Goal: Participate in discussion: Engage in conversation with other users on a specific topic

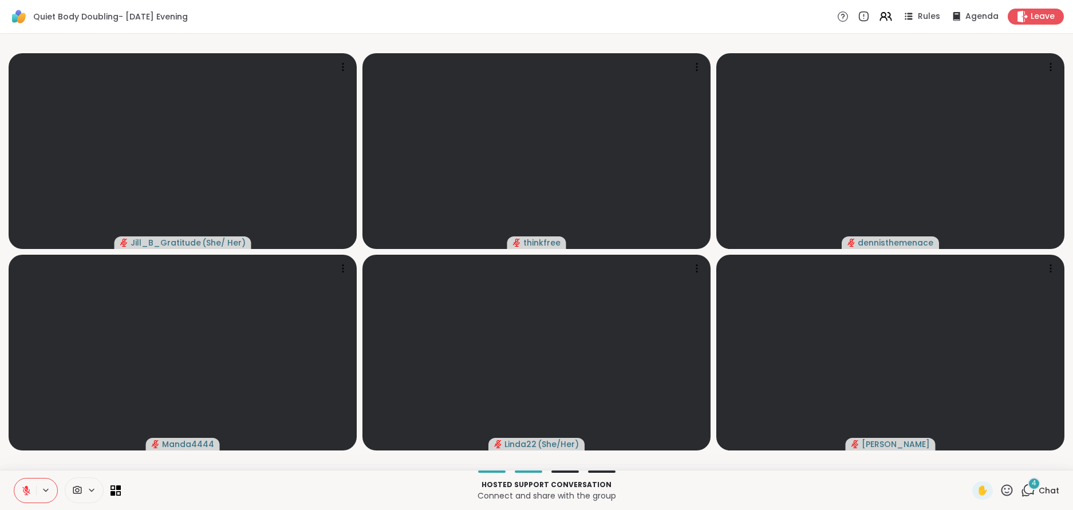
click at [1045, 490] on span "Chat" at bounding box center [1049, 490] width 21 height 11
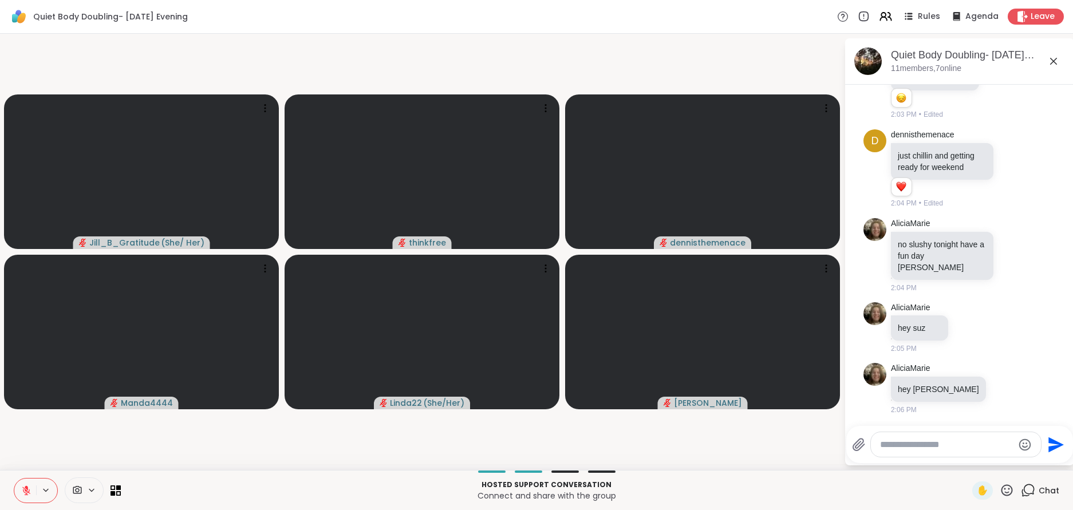
scroll to position [331, 0]
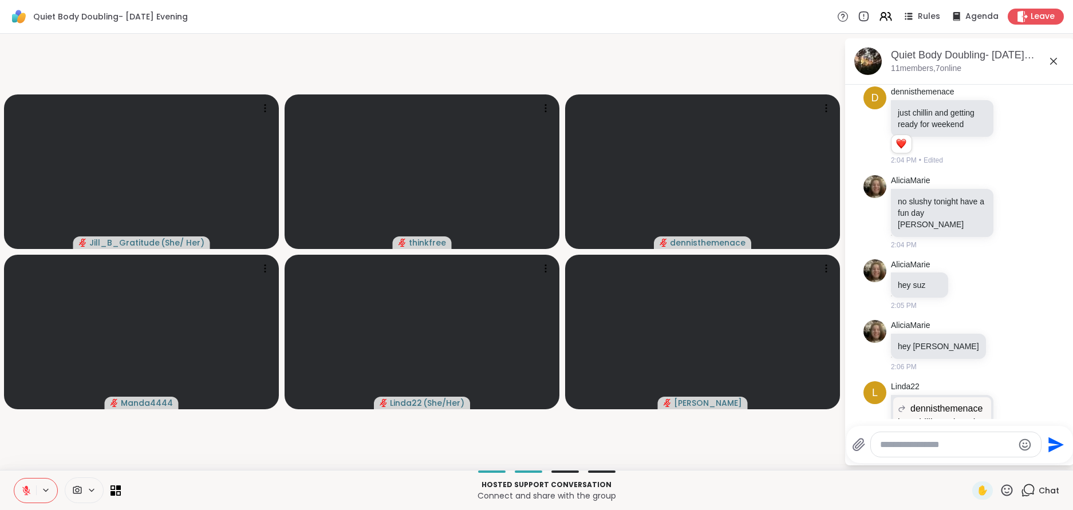
click at [1052, 60] on icon at bounding box center [1054, 61] width 14 height 14
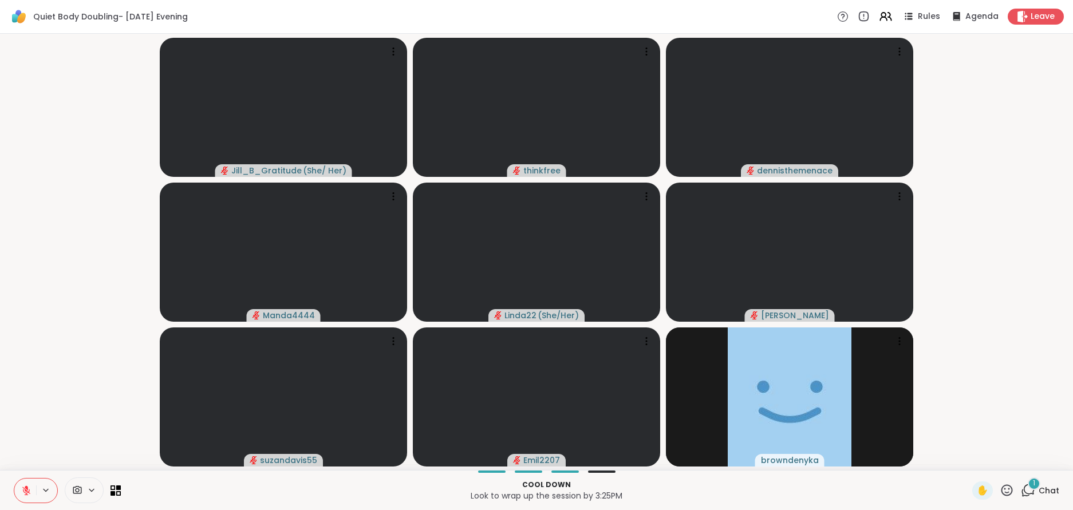
click at [1045, 492] on span "Chat" at bounding box center [1049, 490] width 21 height 11
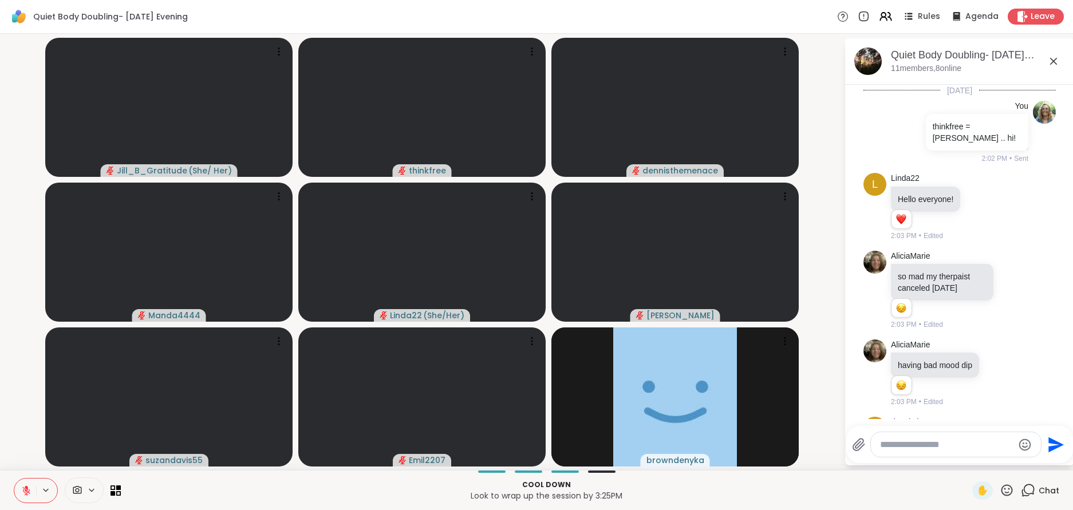
scroll to position [1596, 0]
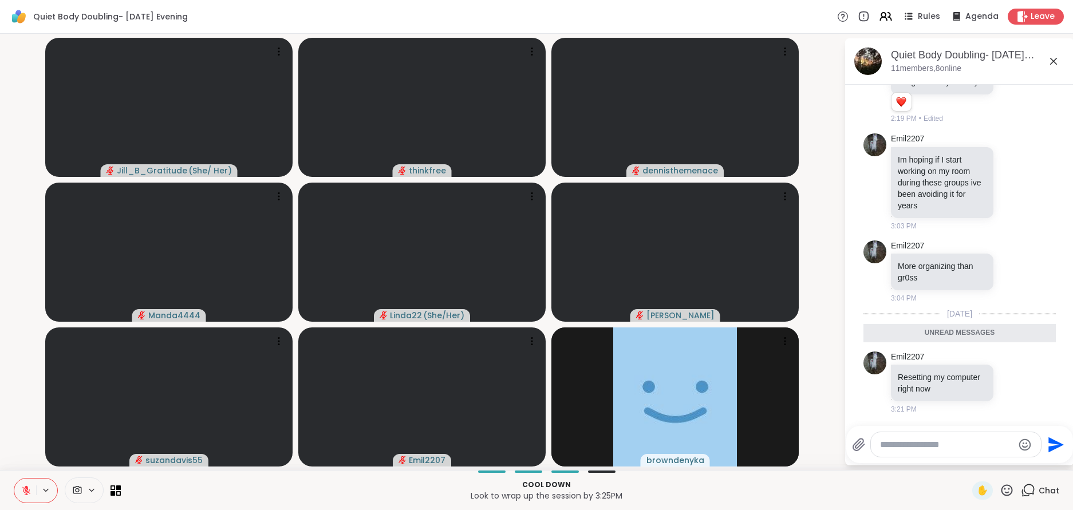
click at [1051, 57] on icon at bounding box center [1054, 61] width 14 height 14
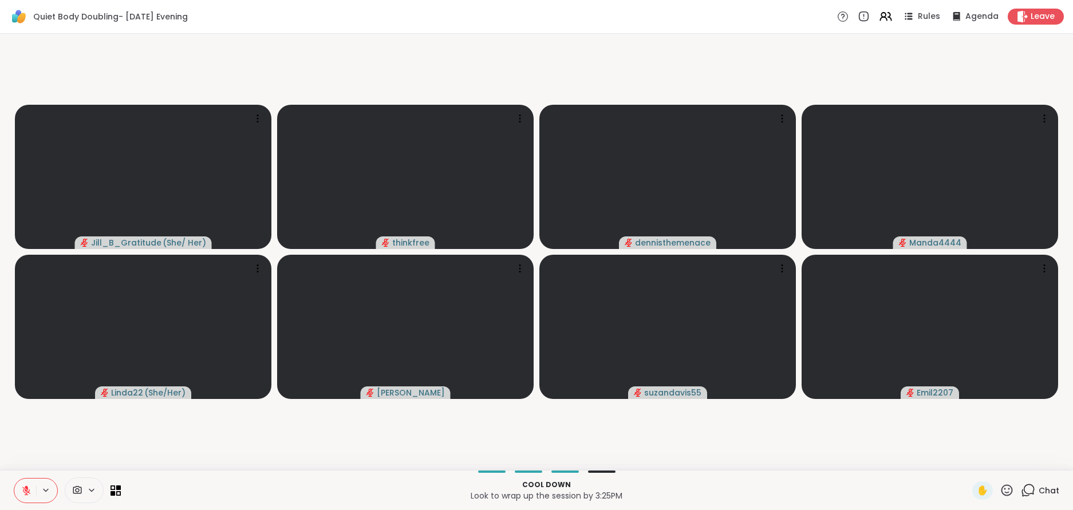
click at [1049, 491] on span "Chat" at bounding box center [1049, 490] width 21 height 11
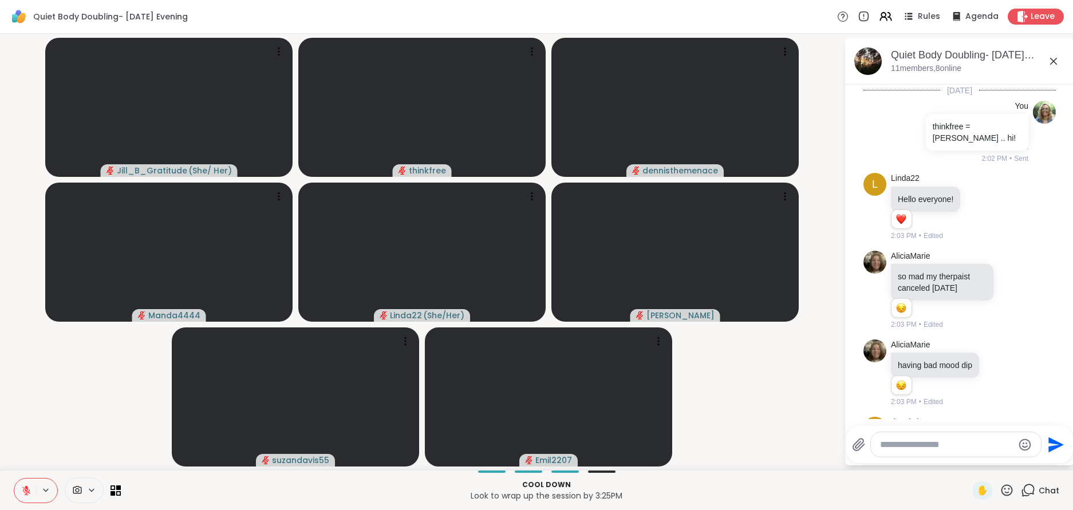
scroll to position [1558, 0]
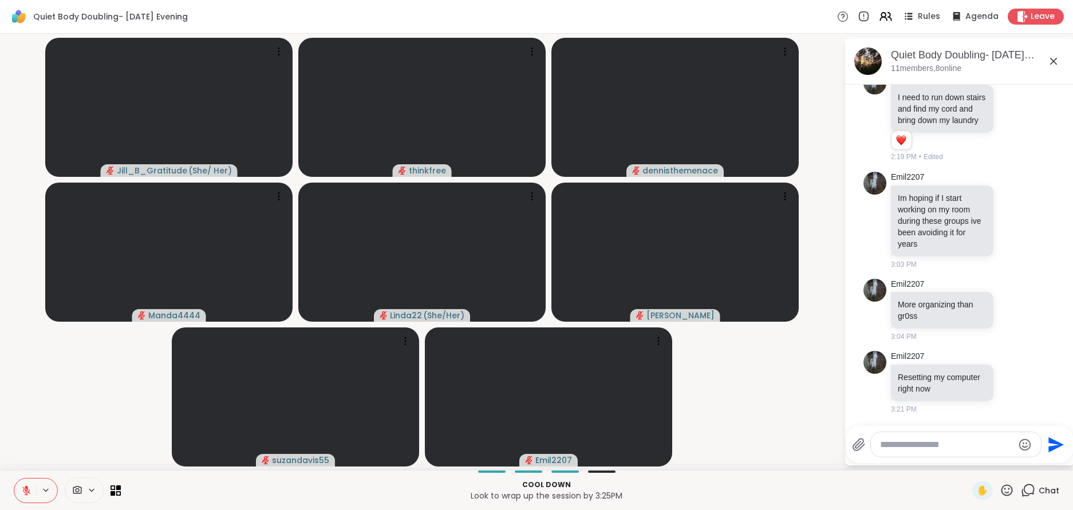
click at [900, 445] on textarea "Type your message" at bounding box center [946, 444] width 133 height 11
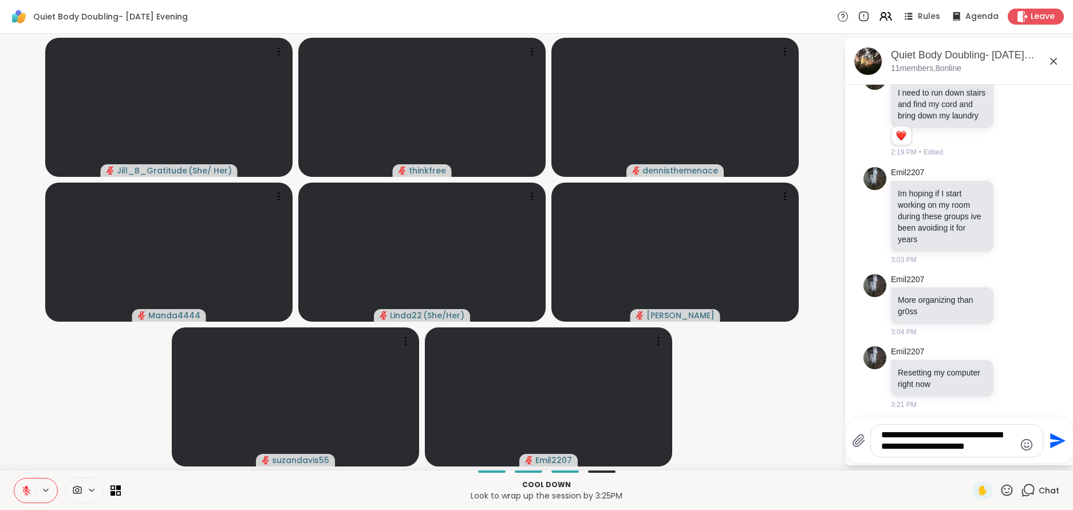
type textarea "**********"
click at [1052, 442] on icon "Send" at bounding box center [1057, 441] width 18 height 18
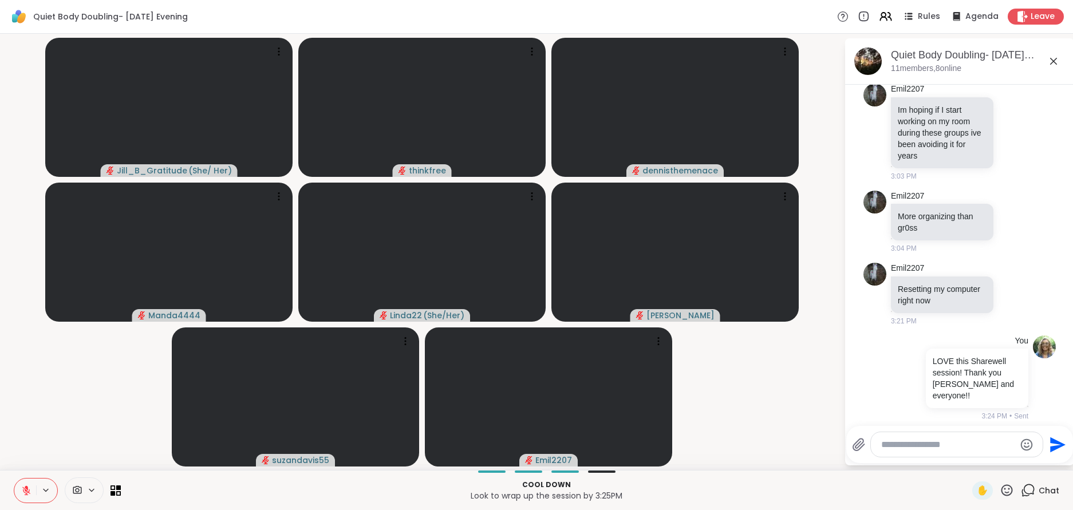
click at [1050, 59] on icon at bounding box center [1054, 61] width 14 height 14
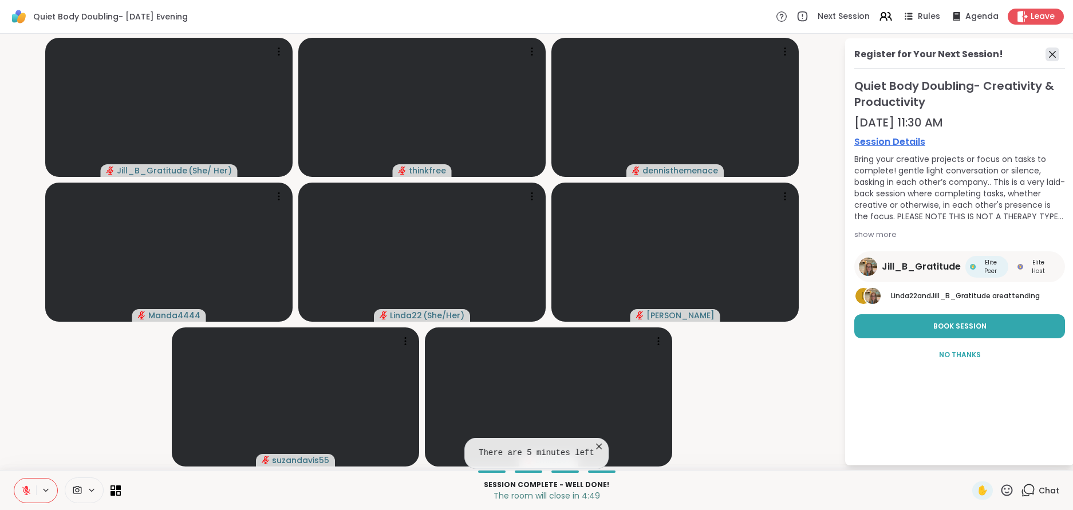
click at [1051, 52] on icon at bounding box center [1052, 54] width 7 height 7
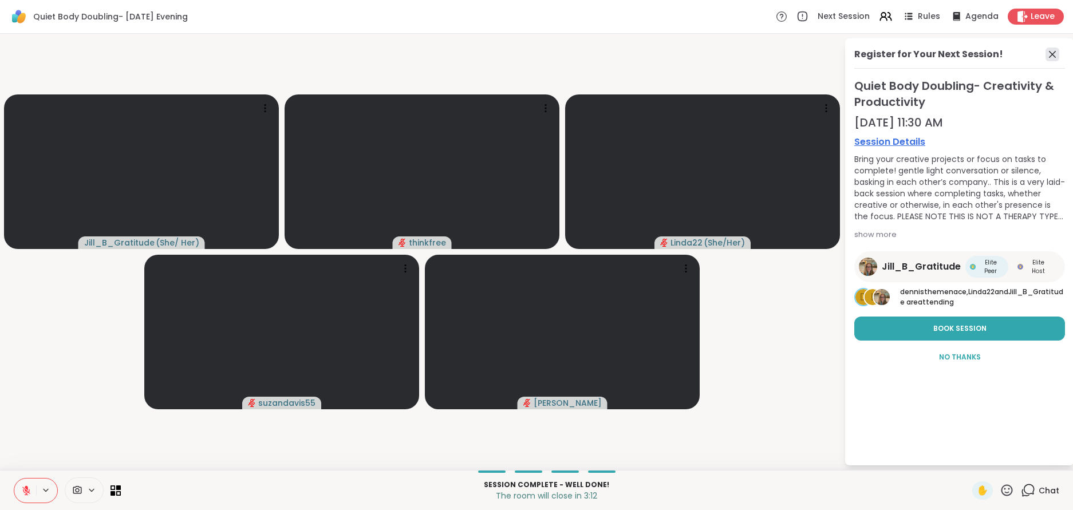
click at [1053, 54] on icon at bounding box center [1052, 54] width 7 height 7
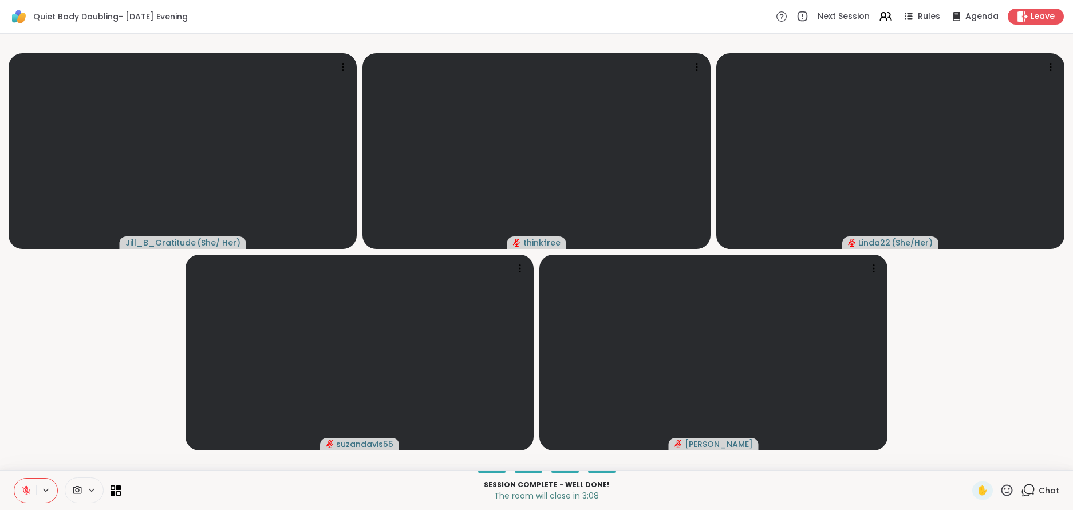
click at [27, 481] on button at bounding box center [25, 491] width 22 height 24
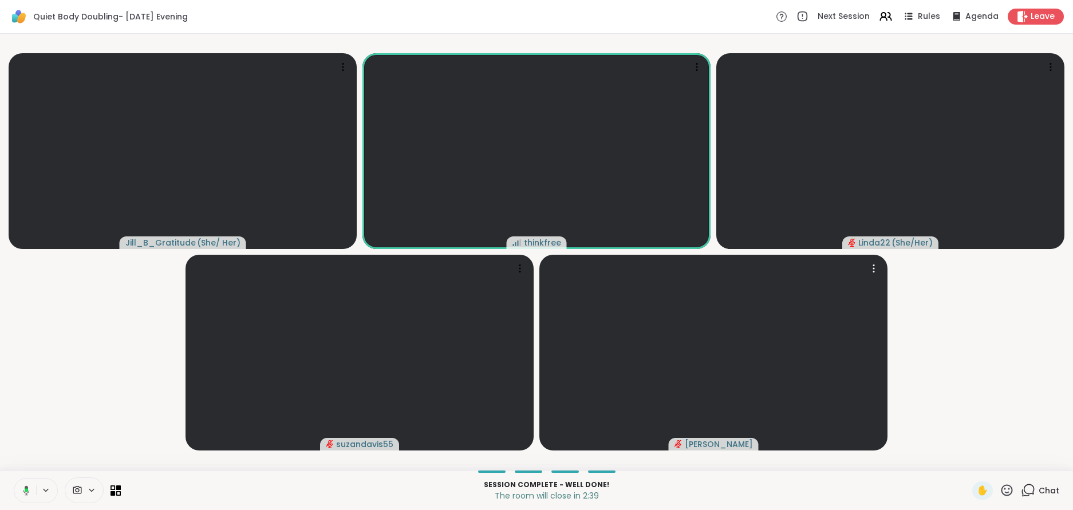
click at [1047, 490] on span "Chat" at bounding box center [1049, 490] width 21 height 11
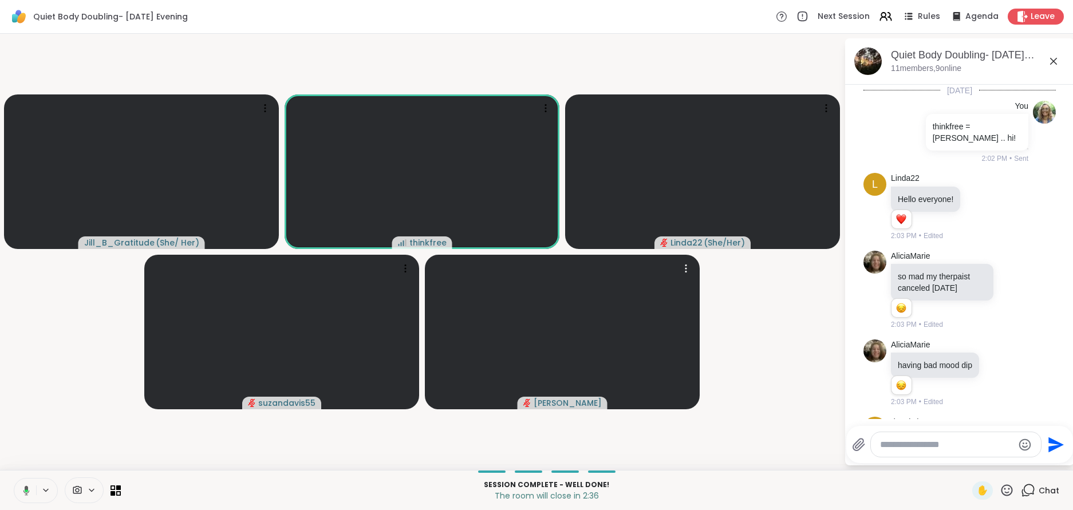
scroll to position [1658, 0]
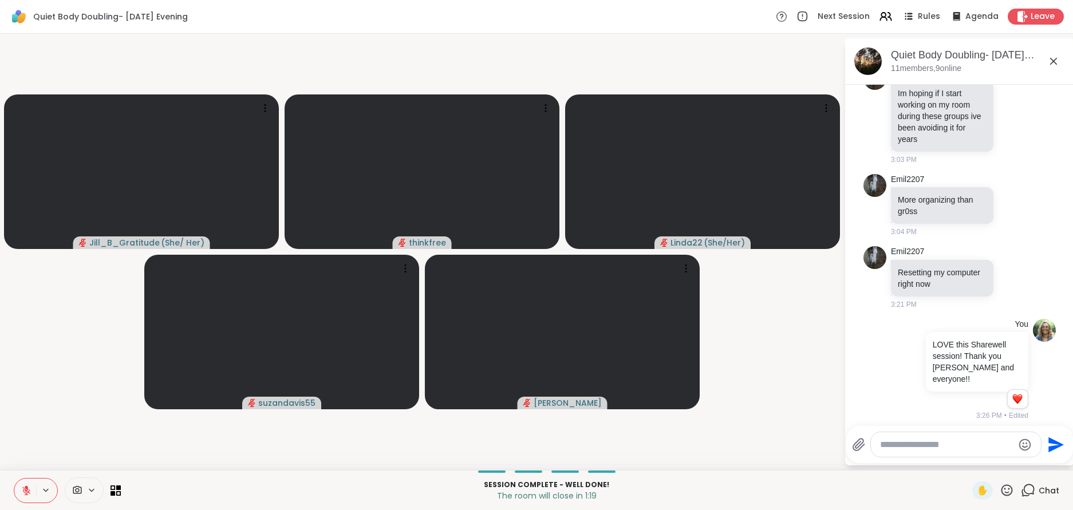
click at [24, 489] on icon at bounding box center [26, 491] width 10 height 10
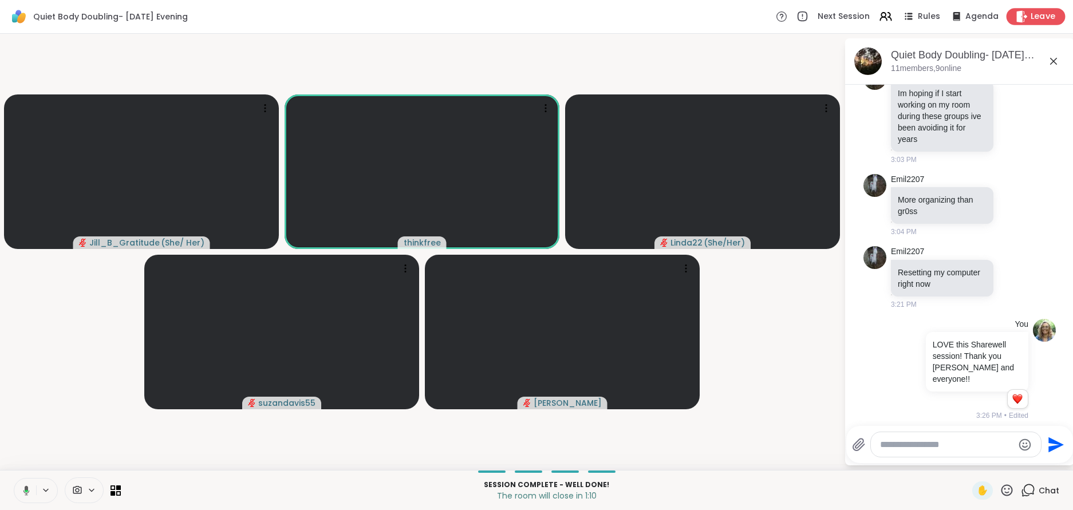
click at [1047, 11] on span "Leave" at bounding box center [1043, 17] width 25 height 12
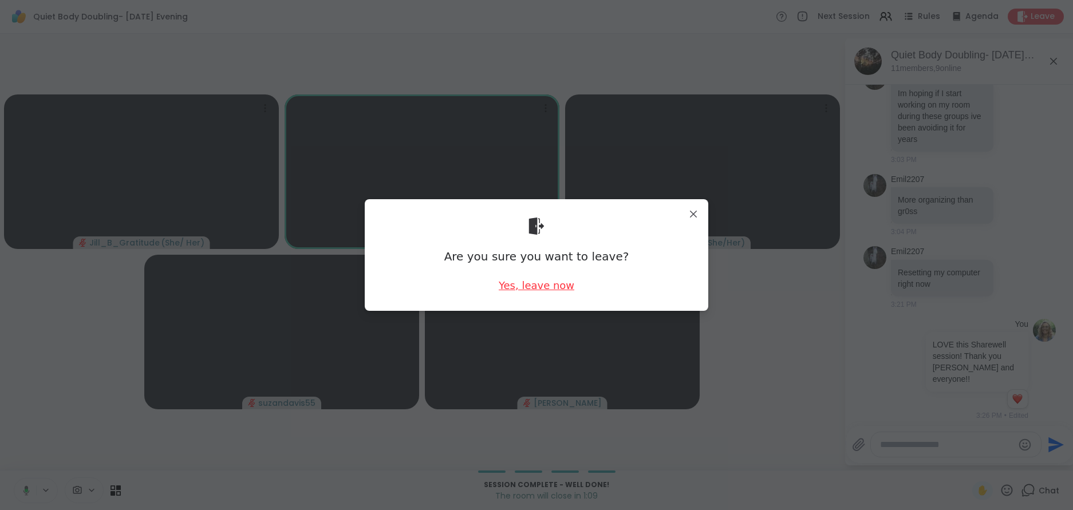
click at [553, 288] on div "Yes, leave now" at bounding box center [537, 285] width 76 height 14
